Goal: Find specific page/section: Find specific page/section

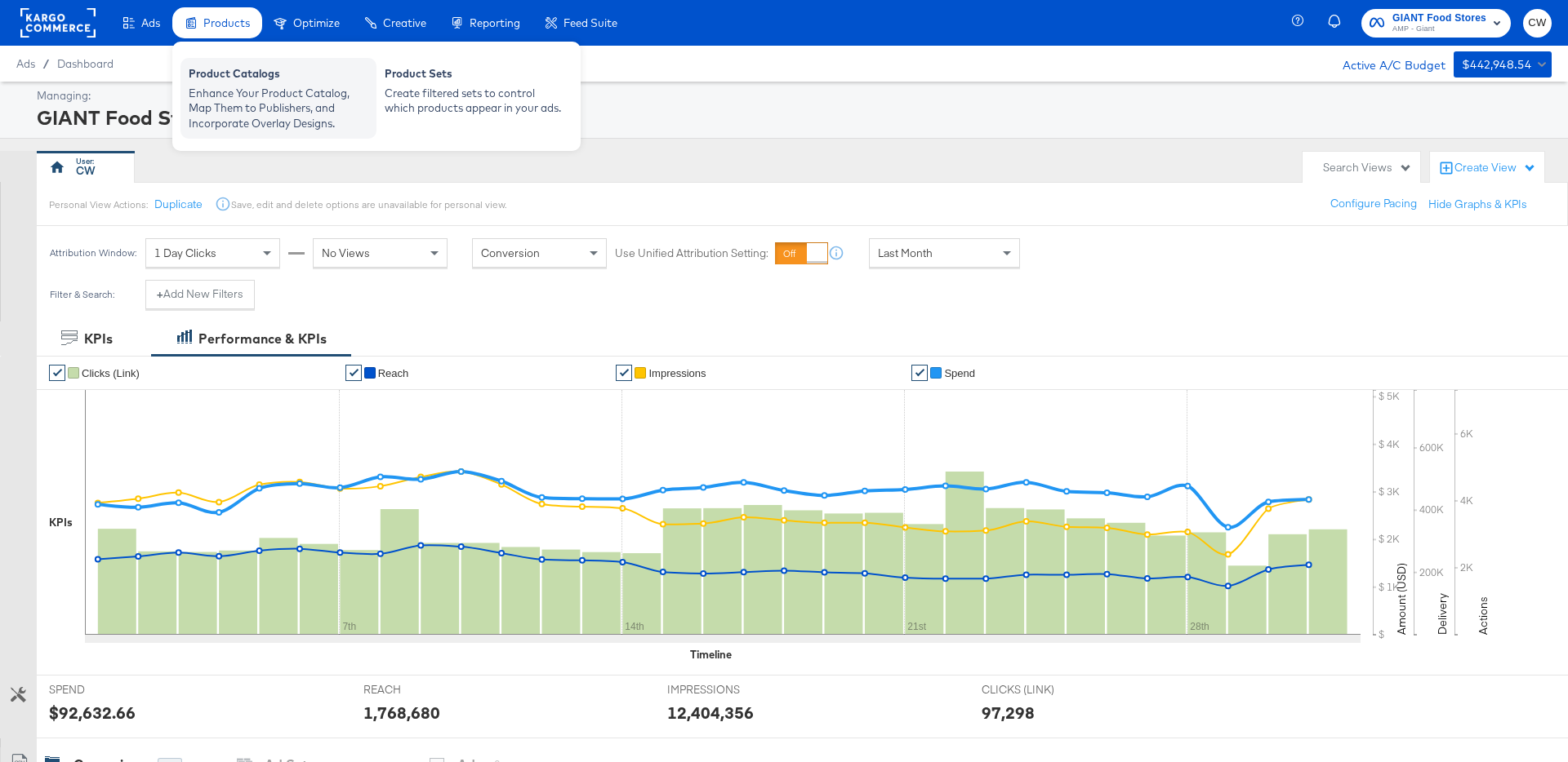
click at [236, 66] on div "Product Catalogs" at bounding box center [279, 75] width 180 height 19
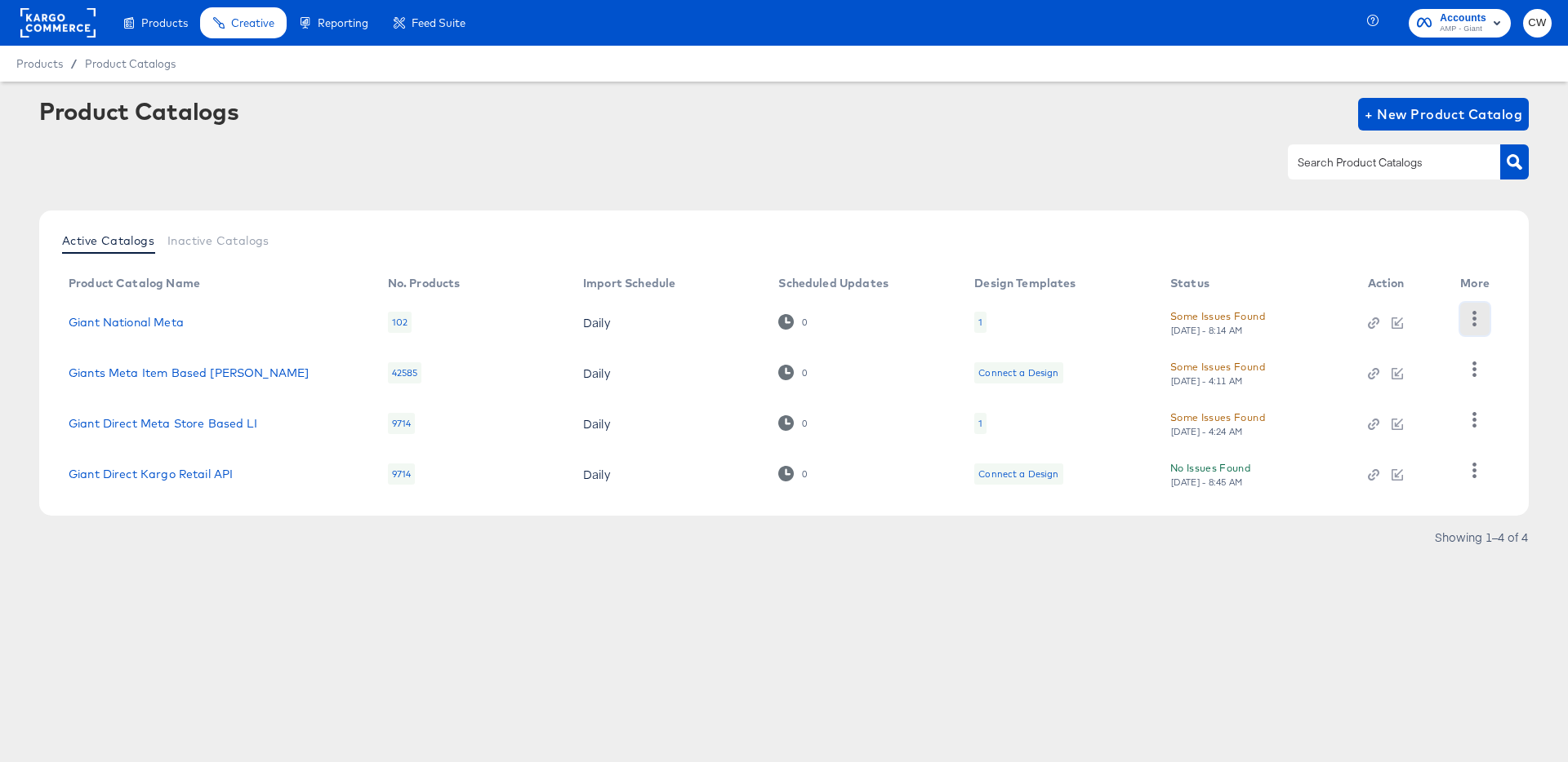
click at [1175, 318] on button "button" at bounding box center [1474, 320] width 28 height 33
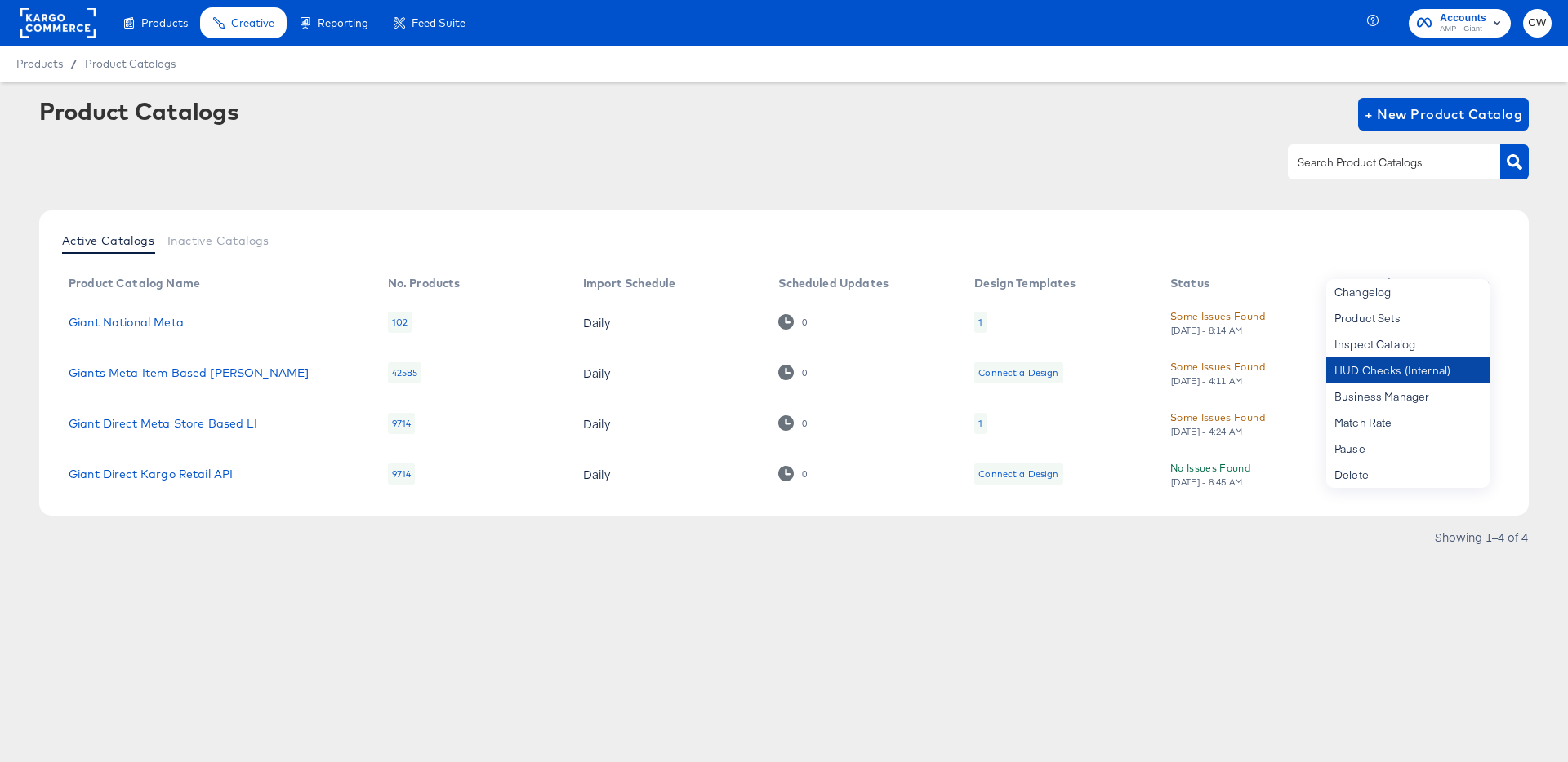
click at [1175, 372] on div "HUD Checks (Internal)" at bounding box center [1408, 370] width 163 height 27
click at [989, 615] on div "Products Products Product Catalogs Enhance Your Product Catalog, Map Them to Pu…" at bounding box center [784, 381] width 1568 height 762
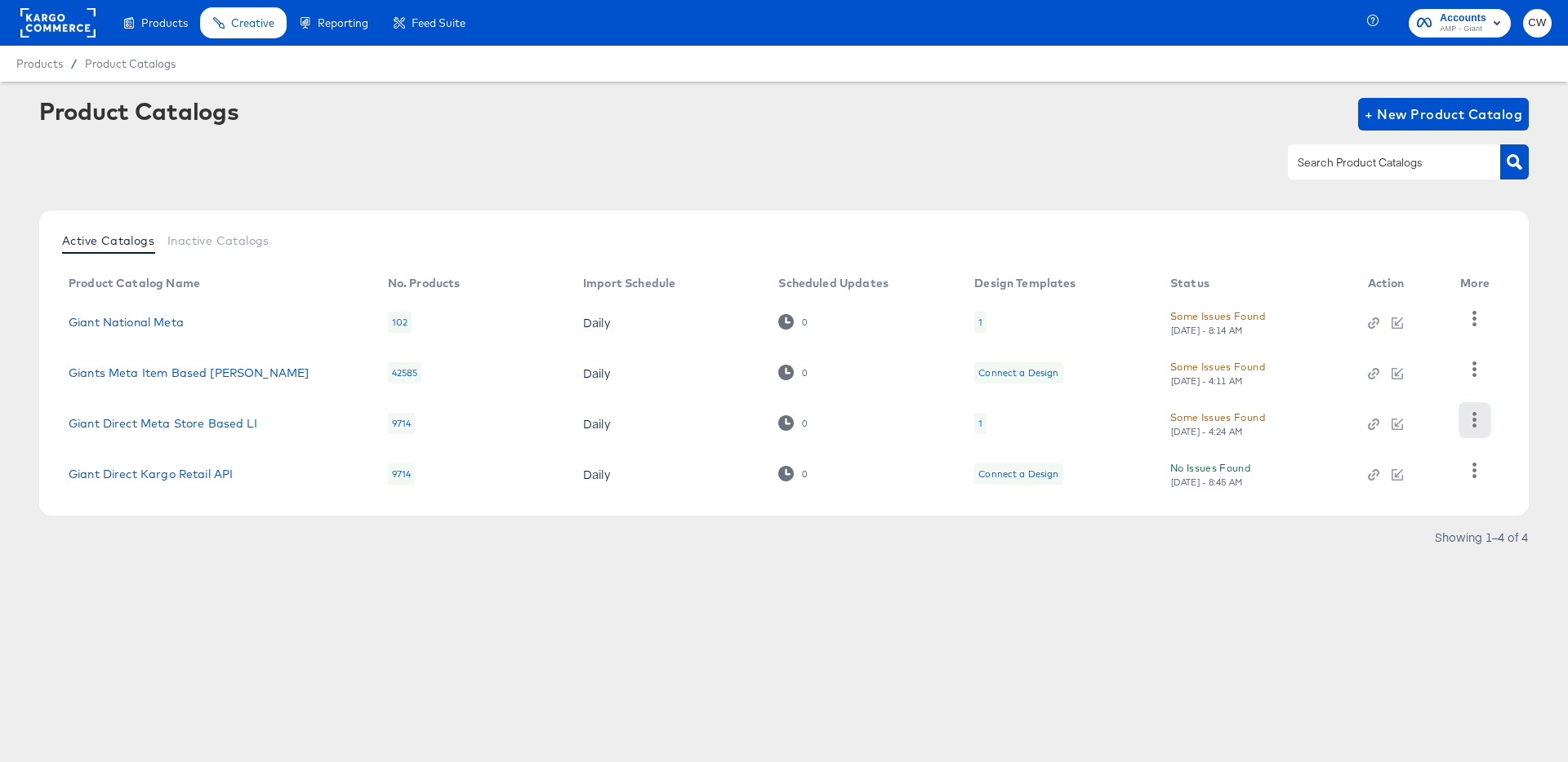
click at [1175, 409] on button "button" at bounding box center [1474, 420] width 28 height 33
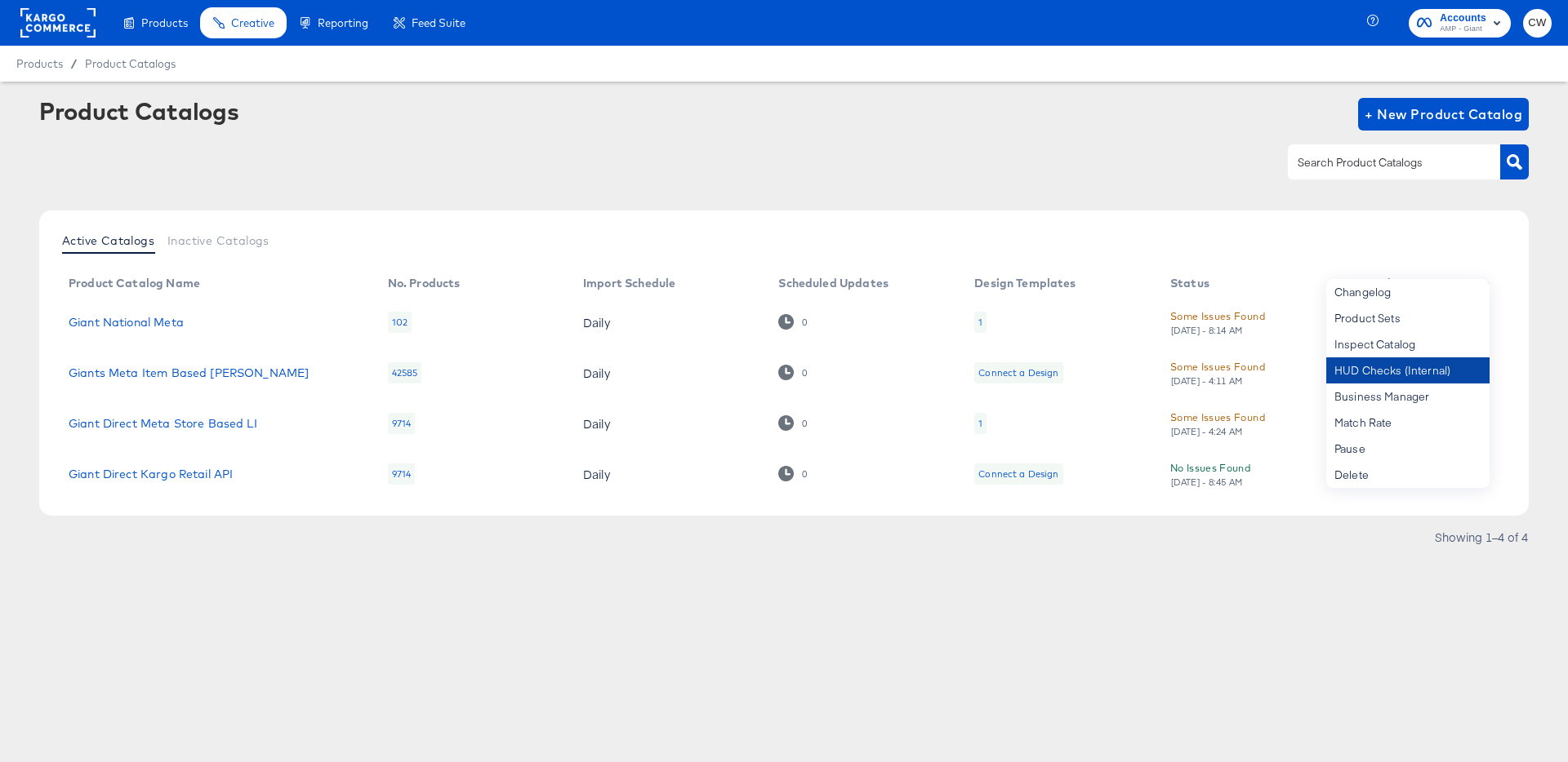
click at [1175, 380] on div "HUD Checks (Internal)" at bounding box center [1408, 370] width 163 height 27
click at [1175, 267] on div "Active Catalogs Inactive Catalogs Product Catalog Name No. Products Import Sche…" at bounding box center [784, 363] width 1489 height 305
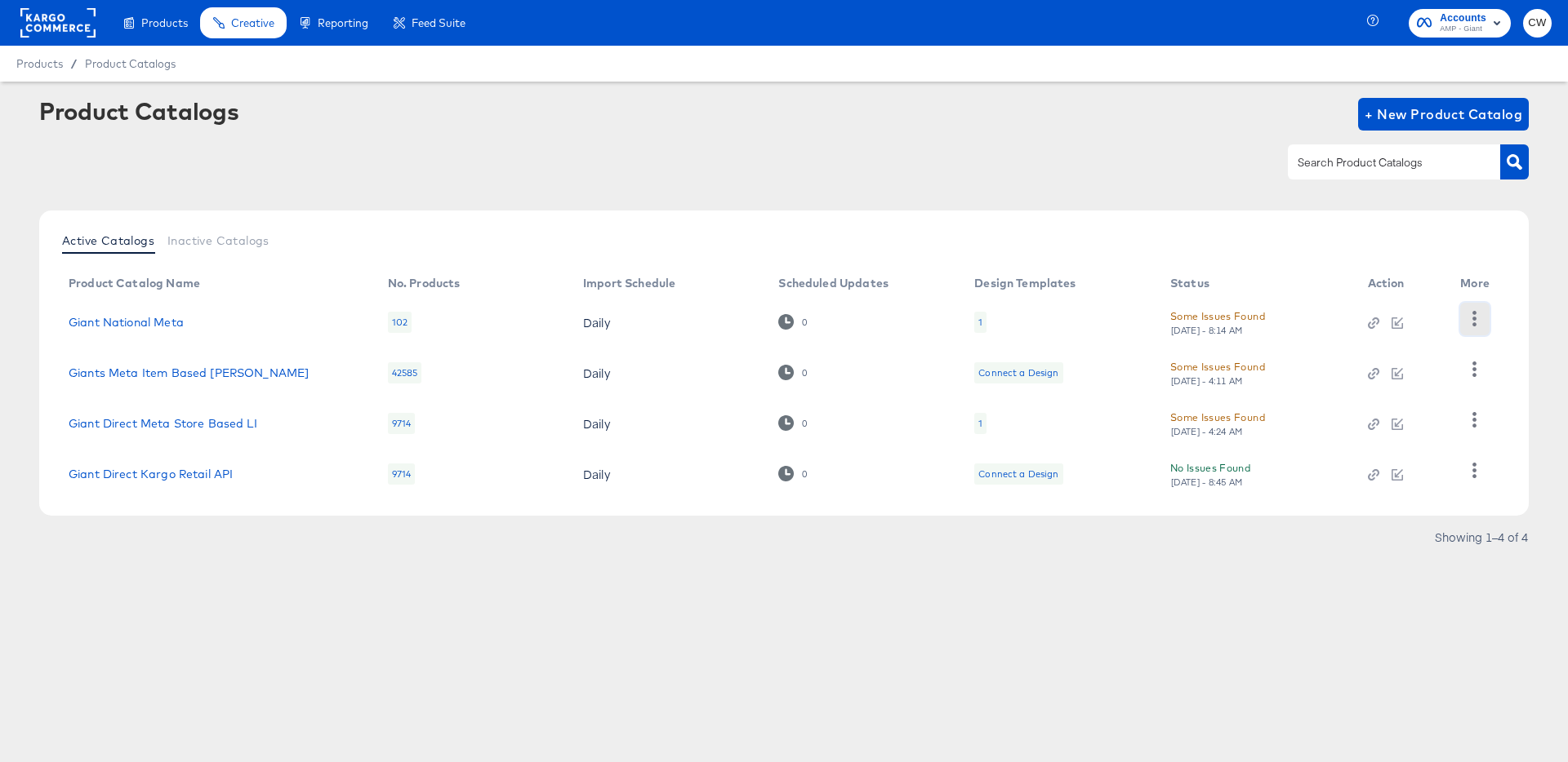
click at [1175, 318] on button "button" at bounding box center [1474, 320] width 28 height 33
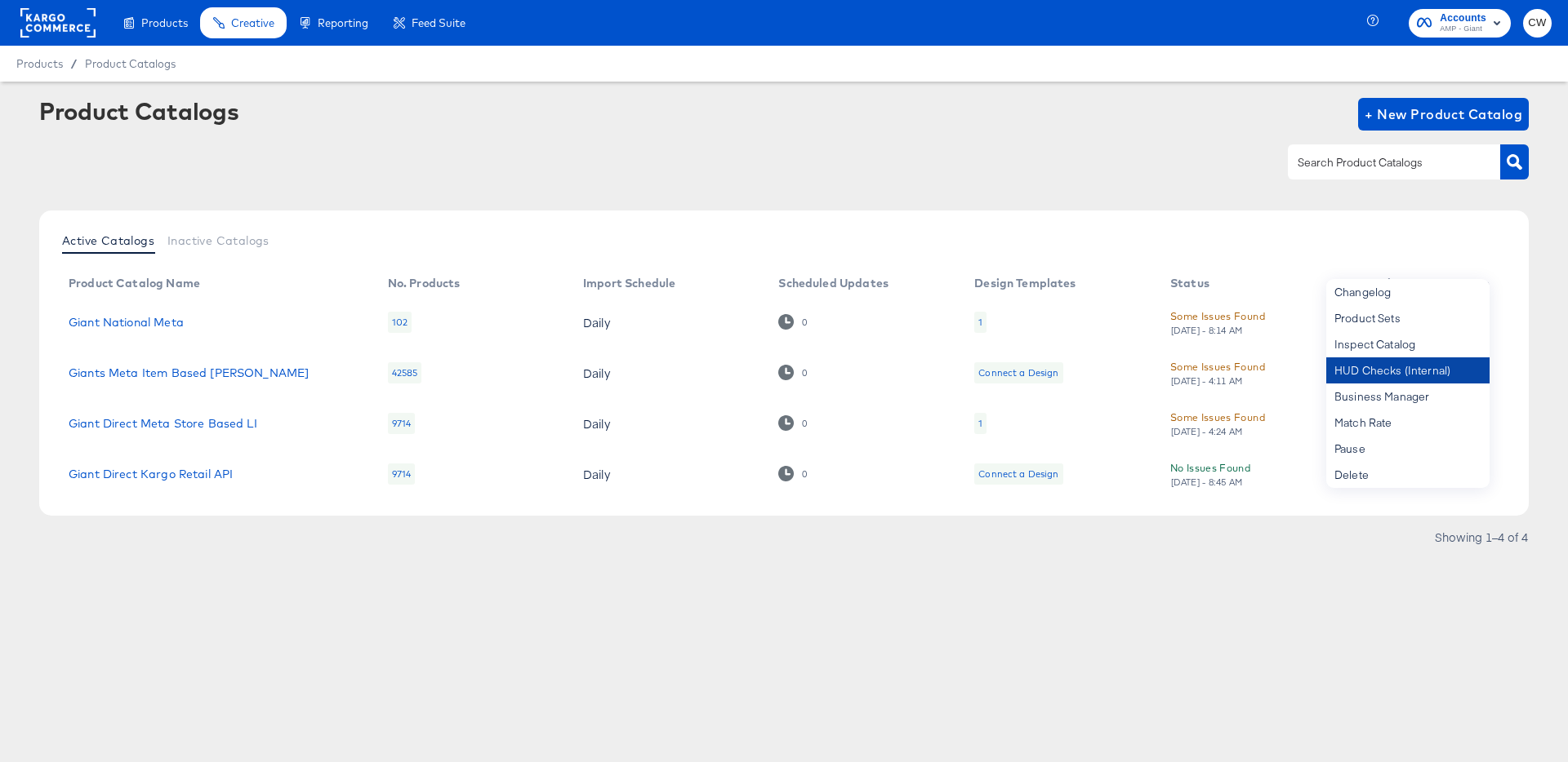
click at [1175, 369] on div "HUD Checks (Internal)" at bounding box center [1408, 370] width 163 height 27
click at [862, 190] on div "Product Catalogs + New Product Catalog" at bounding box center [784, 147] width 1489 height 100
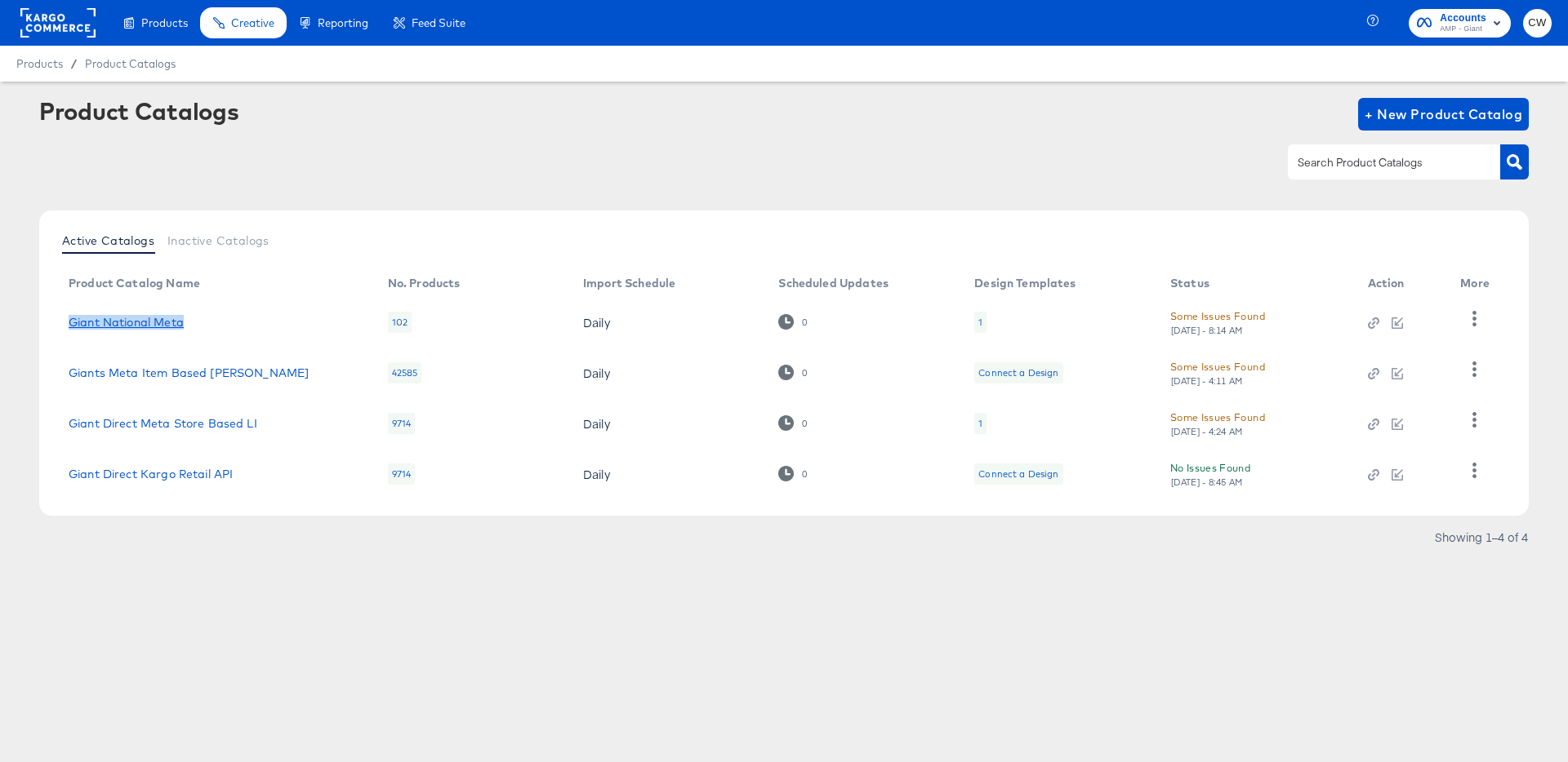
copy link "Giant National Meta"
drag, startPoint x: 164, startPoint y: 321, endPoint x: 78, endPoint y: 320, distance: 86.0
click at [0, 0] on div "Products Products Product Catalogs Enhance Your Product Catalog, Map Them to Pu…" at bounding box center [784, 381] width 1568 height 762
